Goal: Information Seeking & Learning: Learn about a topic

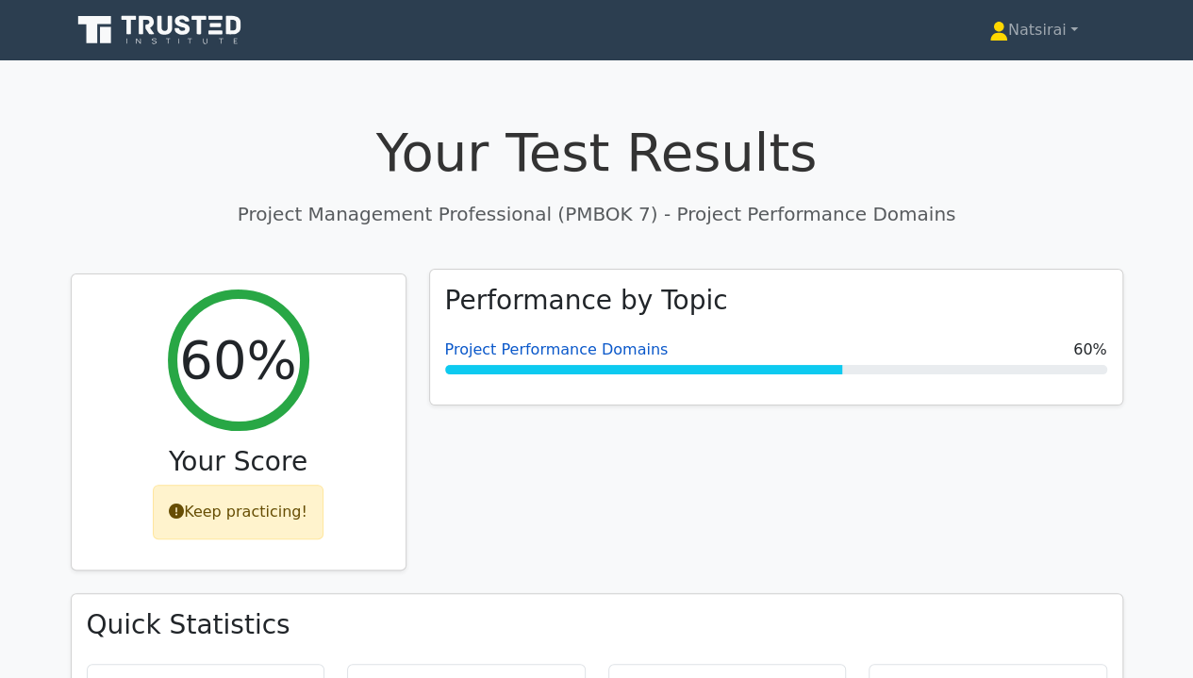
click at [570, 351] on link "Project Performance Domains" at bounding box center [557, 349] width 224 height 18
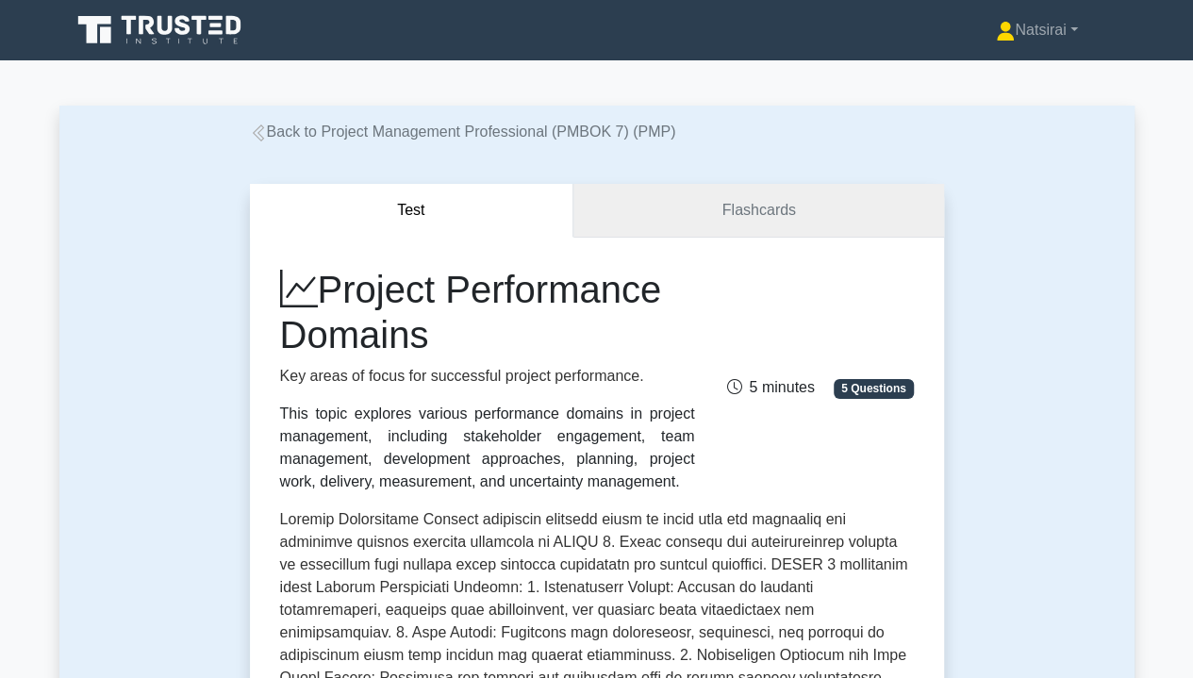
click at [766, 224] on link "Flashcards" at bounding box center [758, 211] width 370 height 54
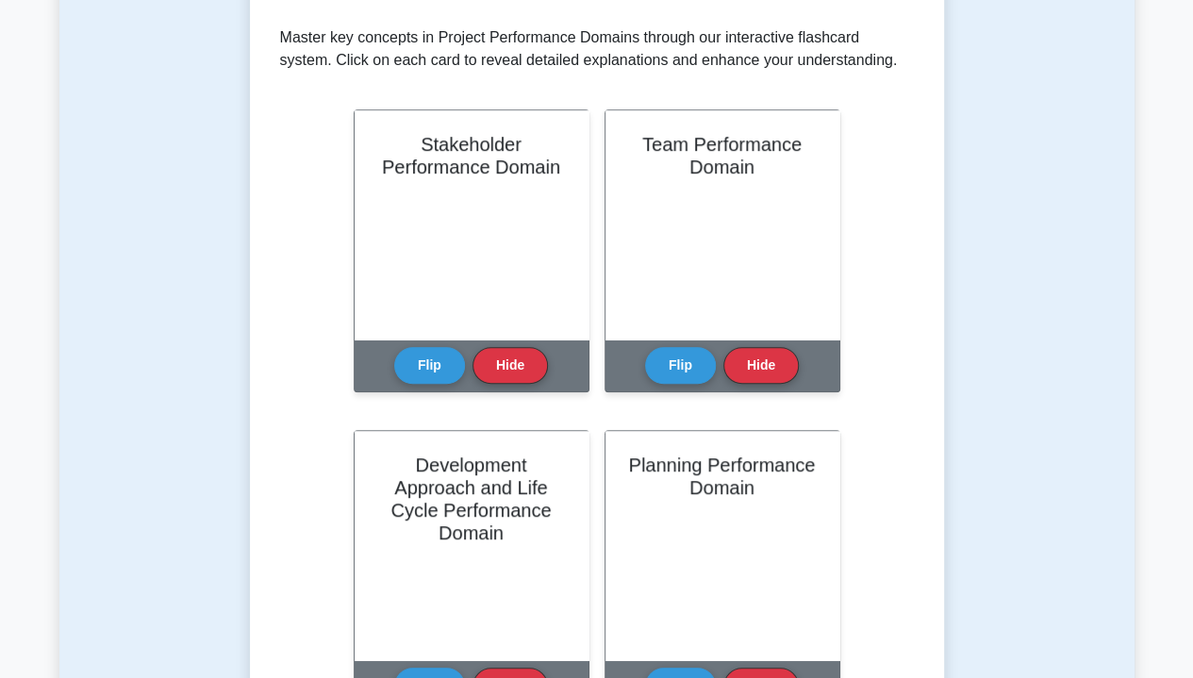
scroll to position [373, 0]
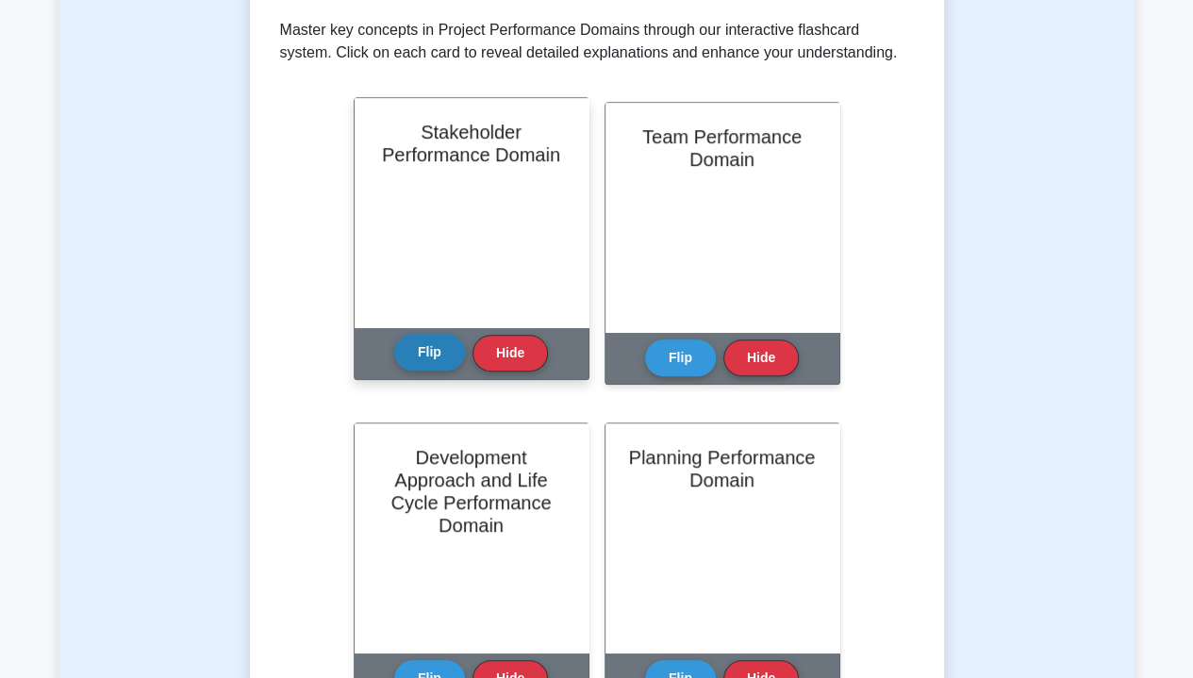
click at [421, 357] on button "Flip" at bounding box center [429, 352] width 71 height 37
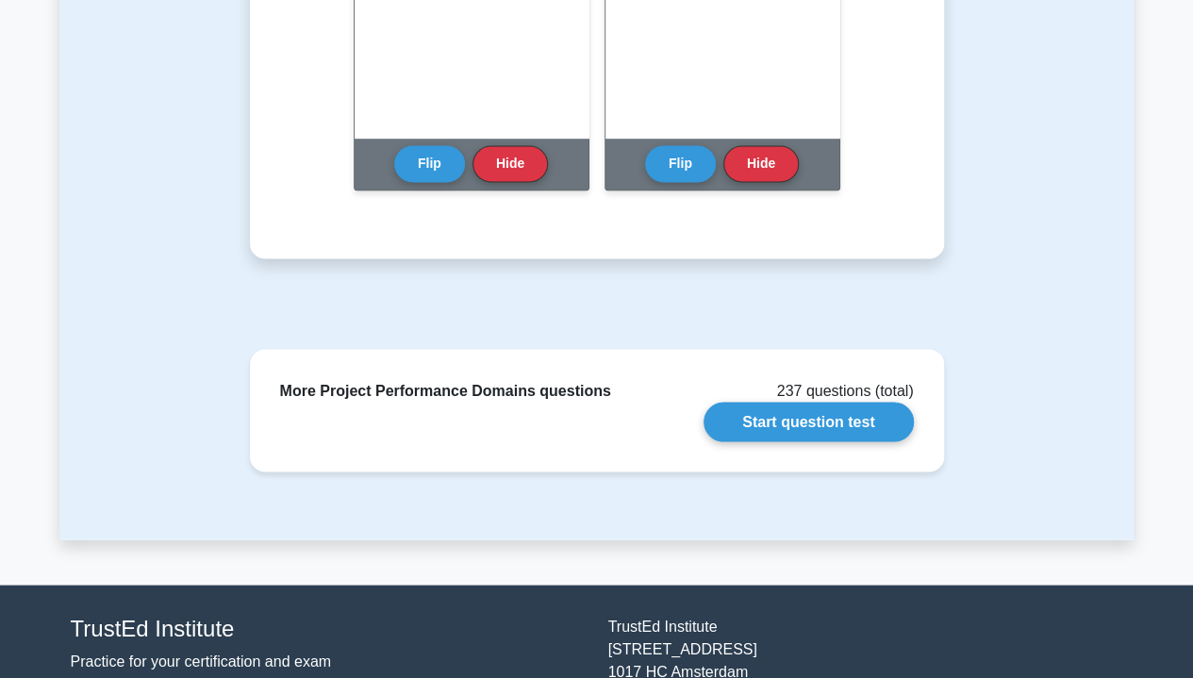
scroll to position [1539, 0]
